Goal: Task Accomplishment & Management: Manage account settings

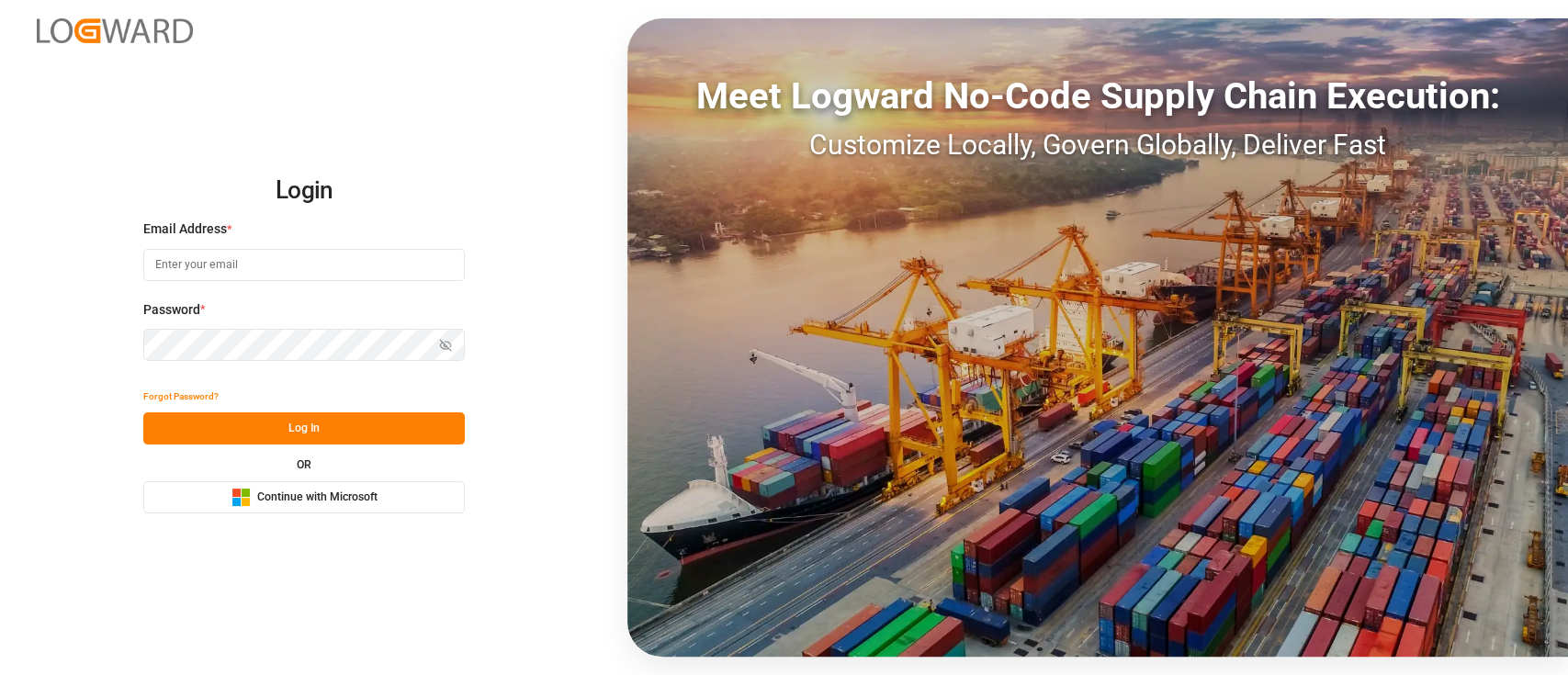
click at [285, 496] on span "Continue with Microsoft" at bounding box center [317, 497] width 121 height 17
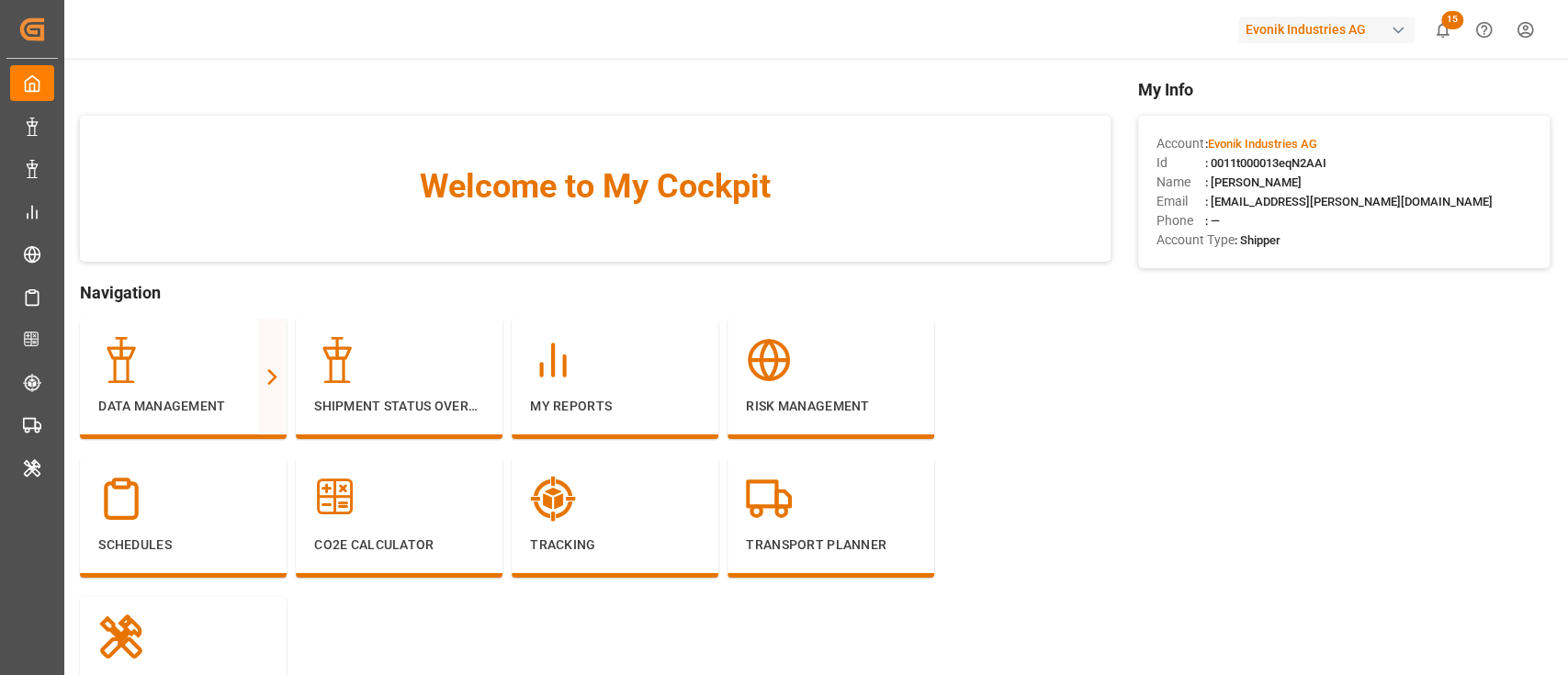
click at [1306, 31] on div "Evonik Industries AG" at bounding box center [1326, 30] width 176 height 27
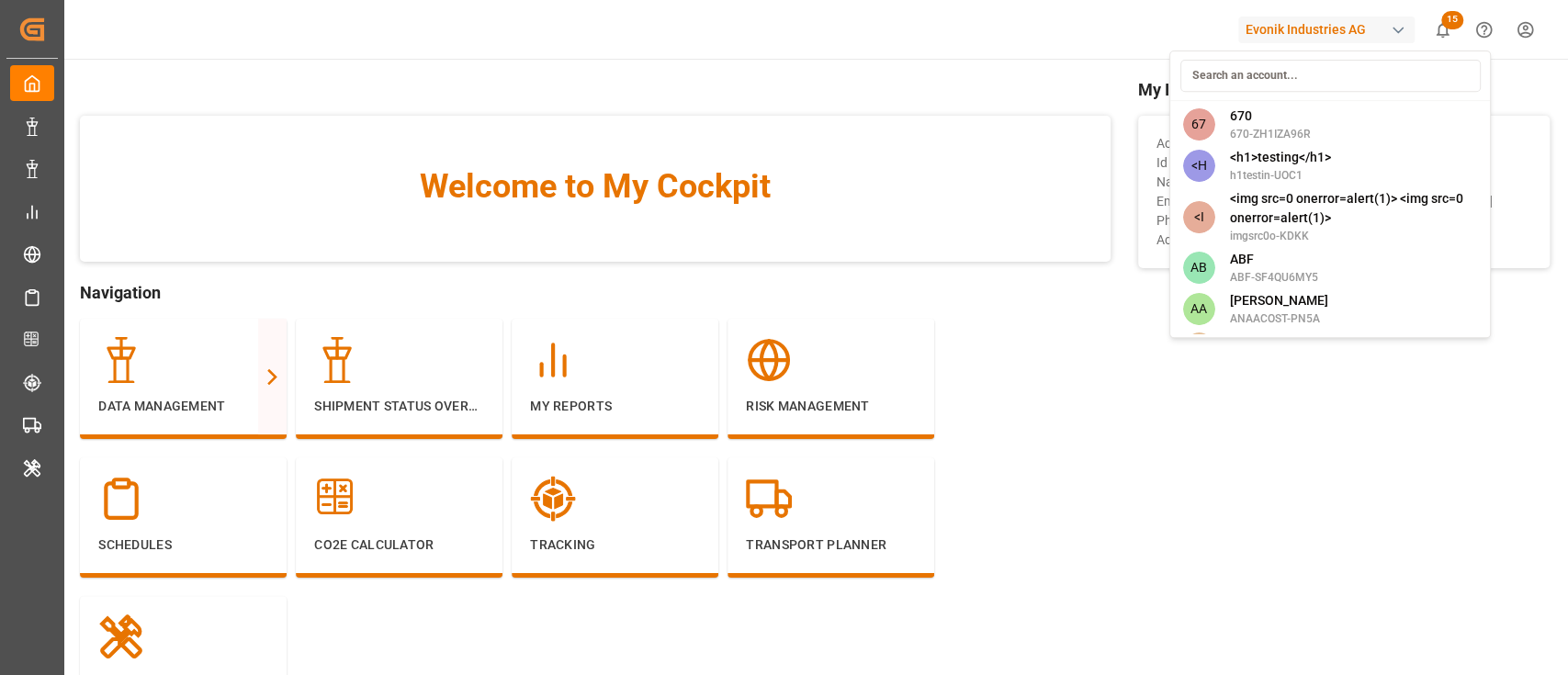
click at [1249, 81] on input at bounding box center [1330, 75] width 301 height 33
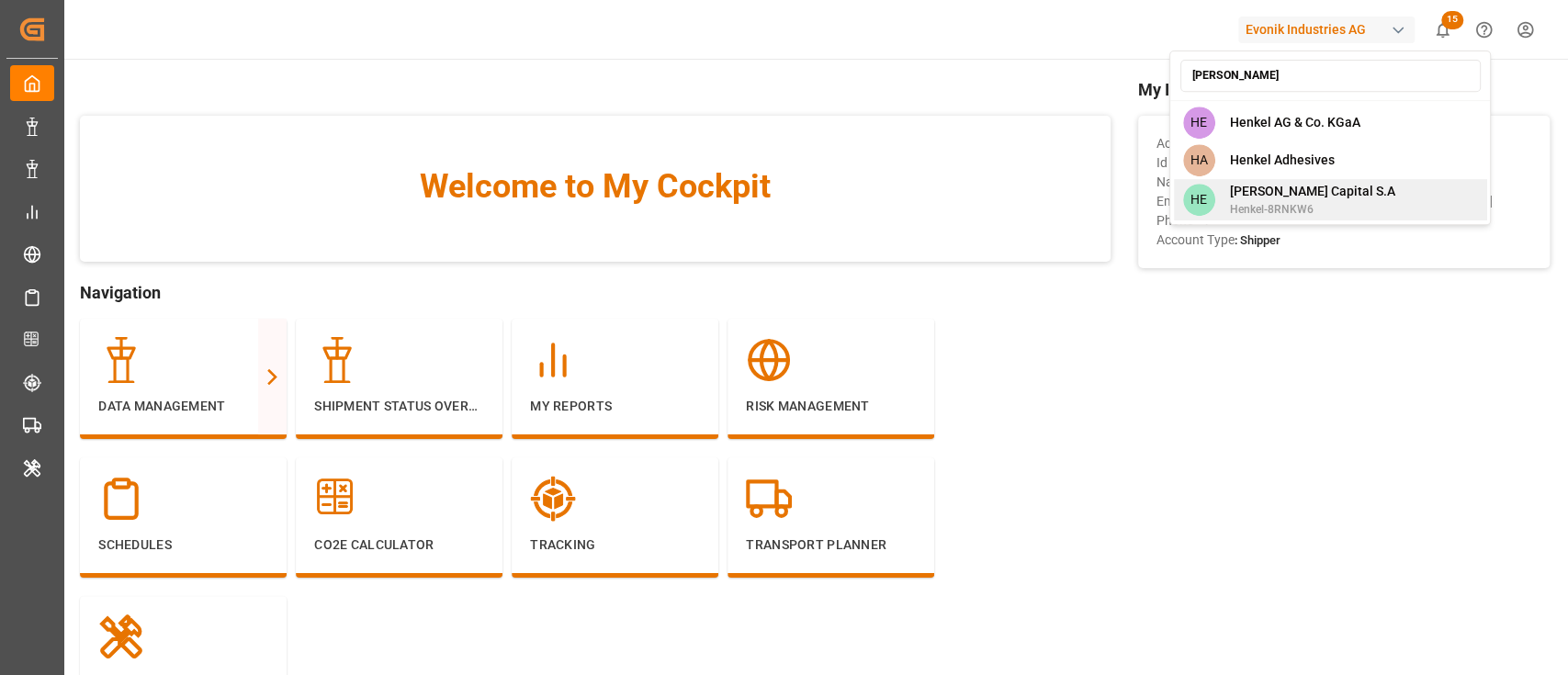
type input "henk"
click at [1239, 206] on span "Henkel-8RNKW6" at bounding box center [1311, 209] width 165 height 17
